Goal: Information Seeking & Learning: Learn about a topic

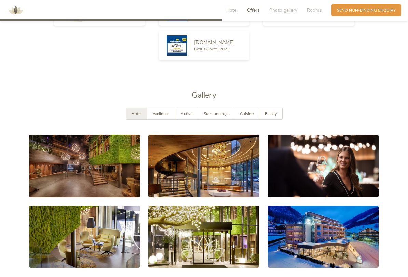
scroll to position [849, 0]
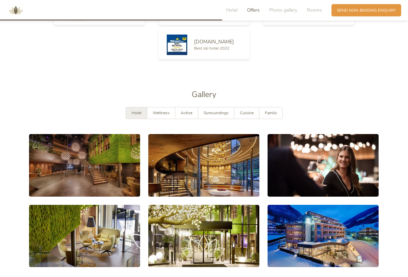
click at [71, 151] on link at bounding box center [84, 165] width 111 height 63
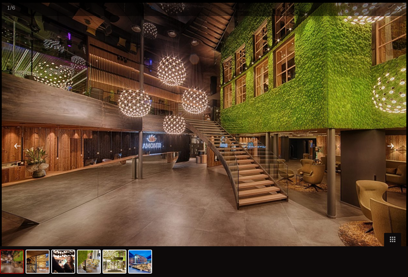
click at [392, 145] on div at bounding box center [390, 145] width 21 height 21
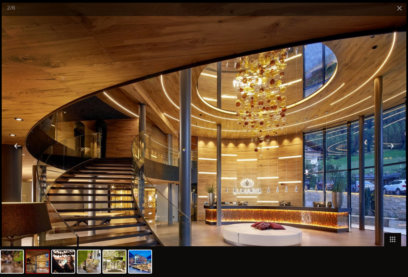
click at [391, 145] on div at bounding box center [390, 145] width 21 height 21
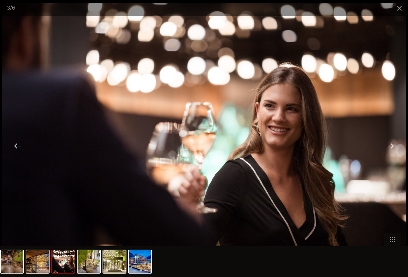
click at [389, 145] on div at bounding box center [390, 145] width 21 height 21
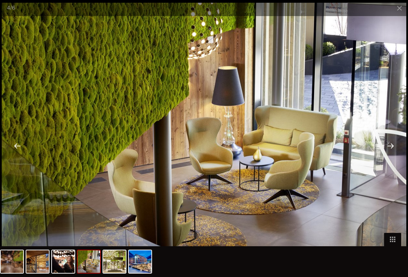
click at [21, 141] on div at bounding box center [17, 145] width 21 height 21
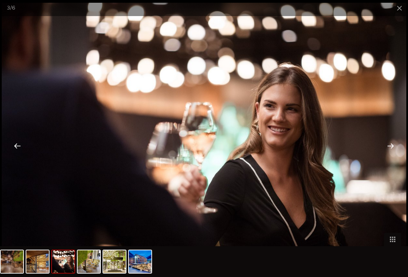
click at [387, 144] on div at bounding box center [390, 145] width 21 height 21
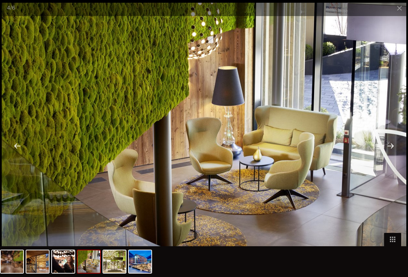
click at [389, 144] on div at bounding box center [390, 145] width 21 height 21
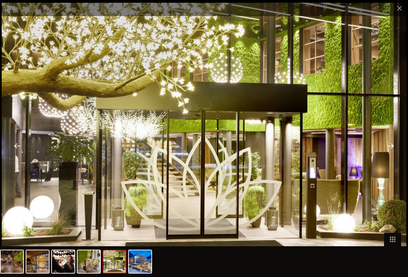
click at [392, 142] on div at bounding box center [390, 145] width 21 height 21
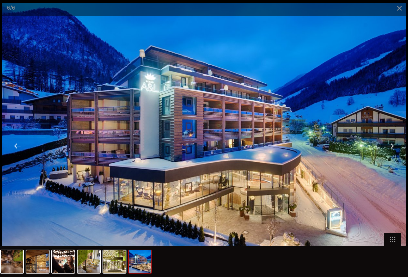
click at [390, 143] on div at bounding box center [390, 145] width 21 height 21
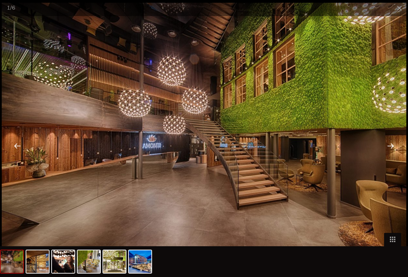
click at [390, 140] on div at bounding box center [390, 145] width 21 height 21
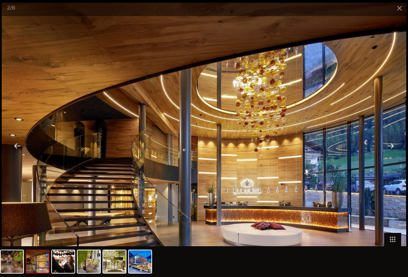
click at [404, 6] on span at bounding box center [399, 8] width 17 height 16
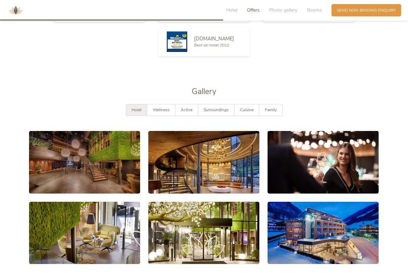
scroll to position [852, 0]
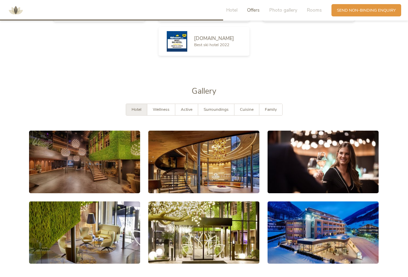
click at [217, 107] on span "Surroundings" at bounding box center [216, 109] width 25 height 5
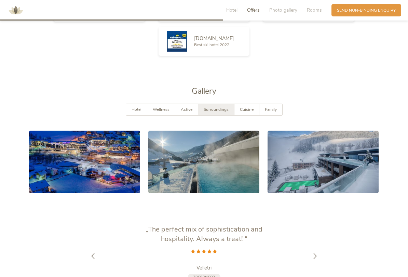
click at [73, 153] on link at bounding box center [84, 162] width 111 height 63
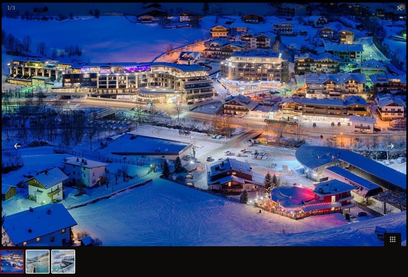
click at [398, 143] on div at bounding box center [390, 145] width 21 height 21
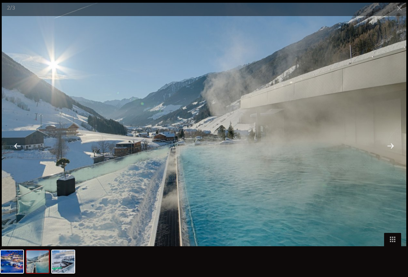
click at [396, 144] on div at bounding box center [390, 145] width 21 height 21
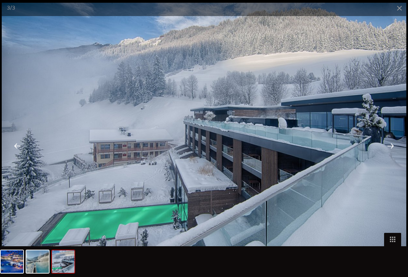
click at [396, 143] on div at bounding box center [390, 145] width 21 height 21
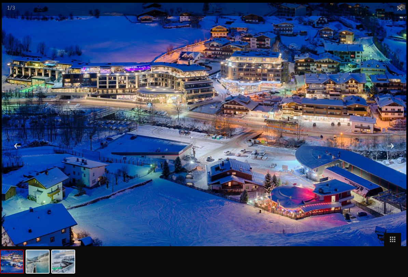
click at [397, 143] on div at bounding box center [390, 145] width 21 height 21
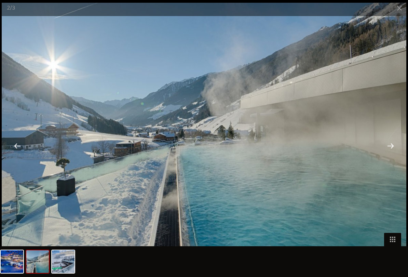
click at [400, 8] on span at bounding box center [399, 8] width 17 height 16
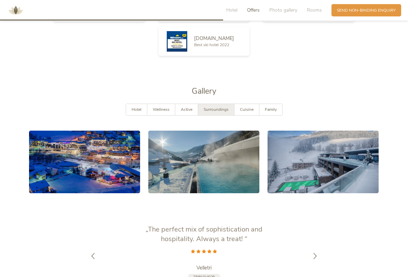
click at [184, 107] on span "Active" at bounding box center [187, 109] width 12 height 5
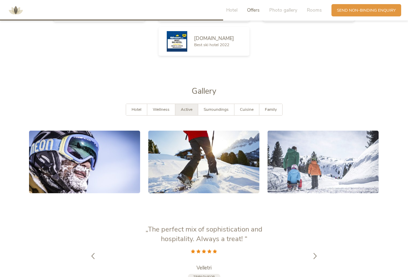
click at [67, 149] on link at bounding box center [84, 162] width 111 height 63
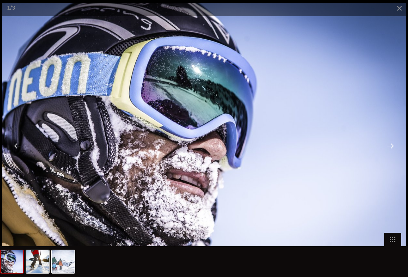
click at [391, 147] on div at bounding box center [390, 145] width 21 height 21
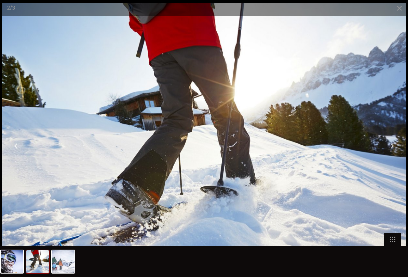
click at [394, 146] on div at bounding box center [390, 145] width 21 height 21
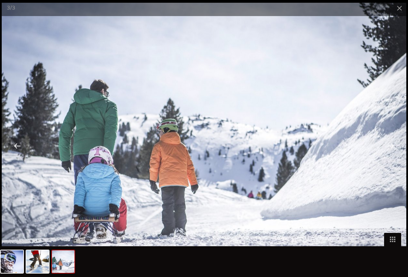
click at [394, 145] on div at bounding box center [390, 145] width 21 height 21
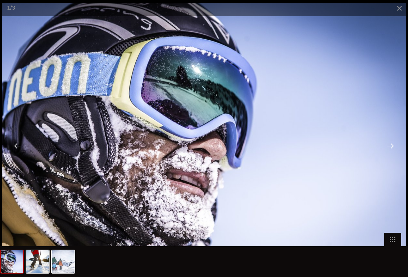
click at [395, 144] on div at bounding box center [390, 145] width 21 height 21
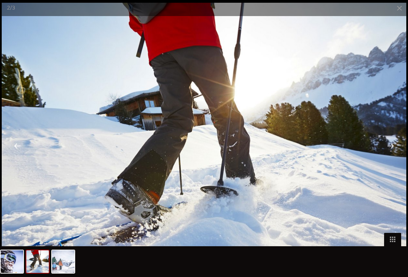
click at [400, 8] on span at bounding box center [399, 8] width 17 height 16
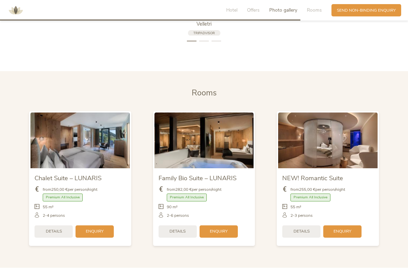
scroll to position [1096, 0]
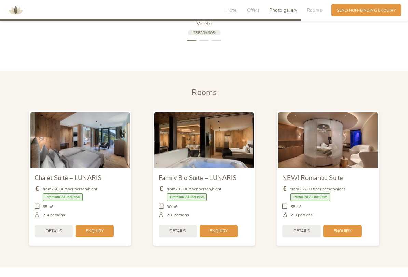
click at [75, 128] on img at bounding box center [79, 140] width 99 height 56
click at [66, 134] on img at bounding box center [79, 140] width 99 height 56
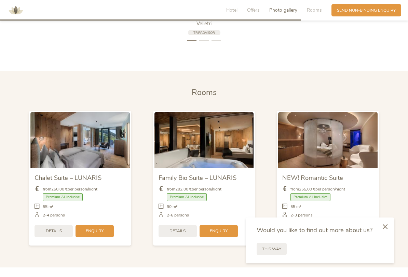
click at [71, 129] on img at bounding box center [79, 140] width 99 height 56
click at [69, 132] on img at bounding box center [79, 140] width 99 height 56
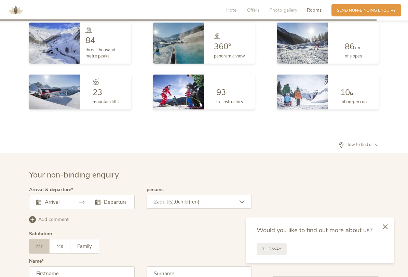
scroll to position [1374, 0]
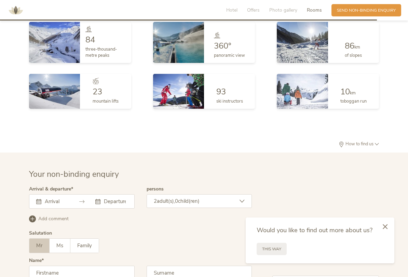
click at [391, 227] on div at bounding box center [385, 226] width 18 height 19
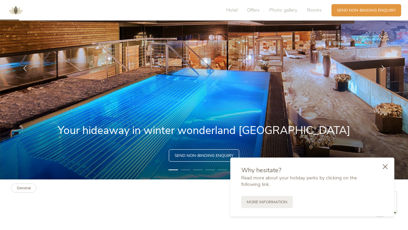
scroll to position [68, 0]
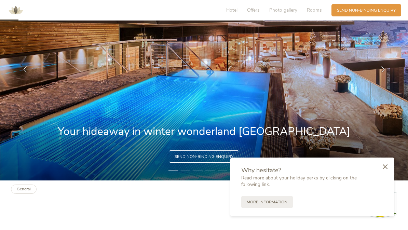
click at [388, 168] on icon at bounding box center [385, 166] width 5 height 5
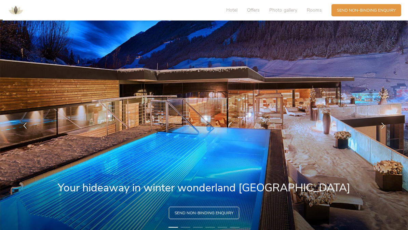
scroll to position [0, 0]
